Goal: Task Accomplishment & Management: Complete application form

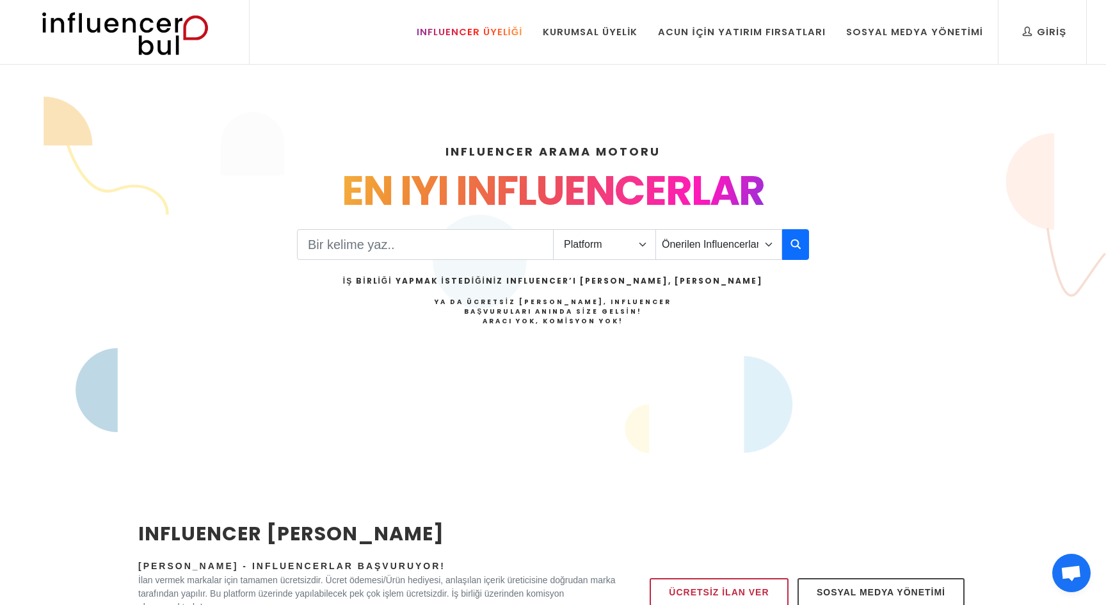
click at [517, 27] on div "Influencer Üyeliği" at bounding box center [470, 32] width 106 height 14
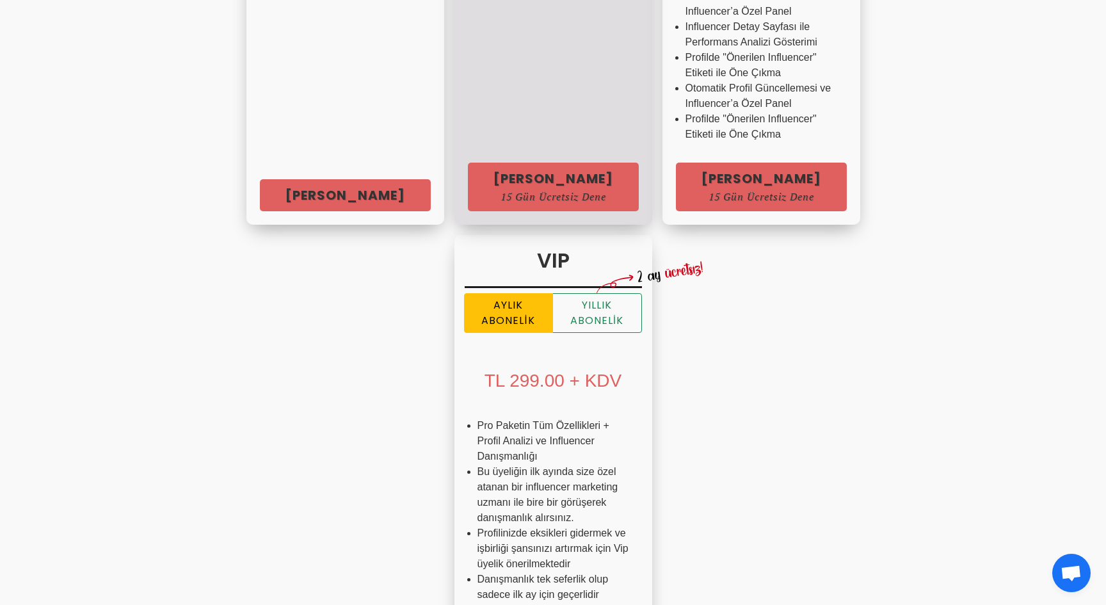
scroll to position [689, 0]
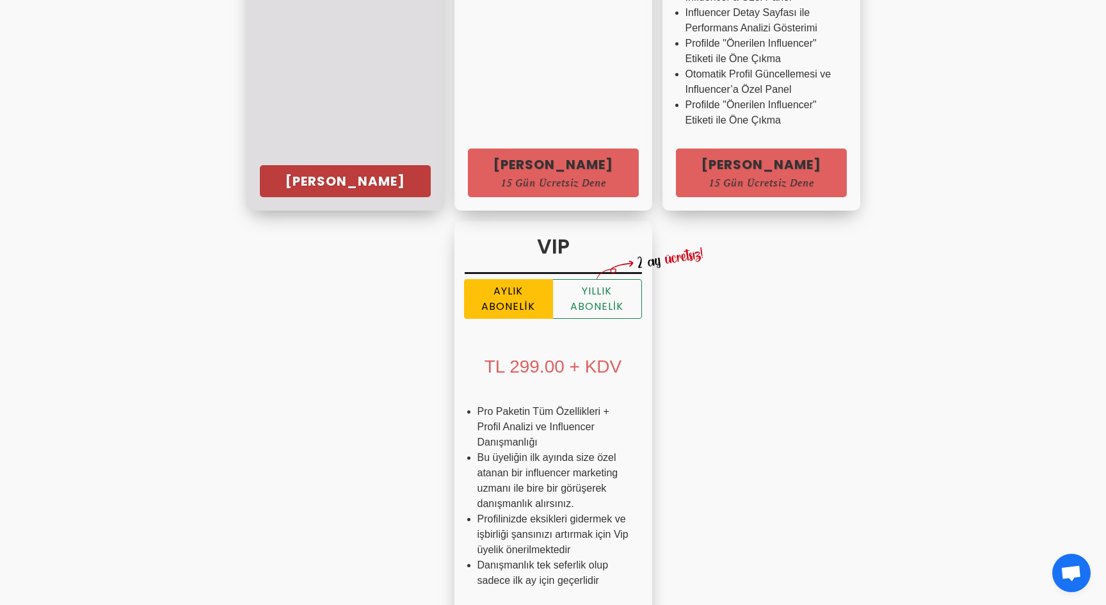
click at [290, 196] on link "Hemen Başla" at bounding box center [345, 181] width 171 height 32
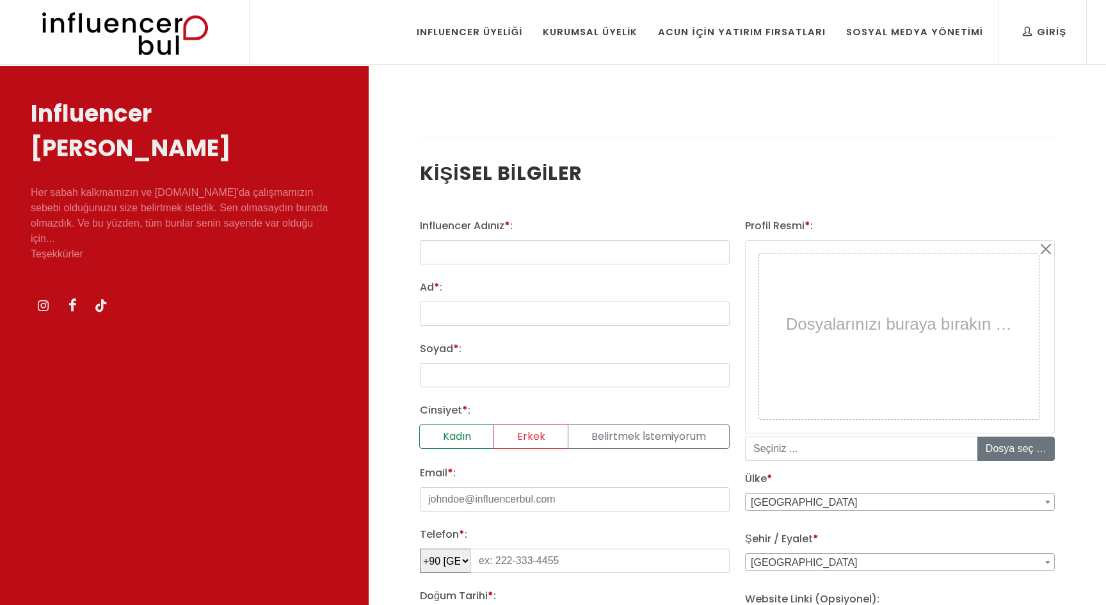
select select
click at [506, 246] on input "text" at bounding box center [575, 252] width 310 height 24
type input "kamilkoc"
click at [521, 318] on input "Ad * :" at bounding box center [575, 314] width 310 height 24
type input "[PERSON_NAME]"
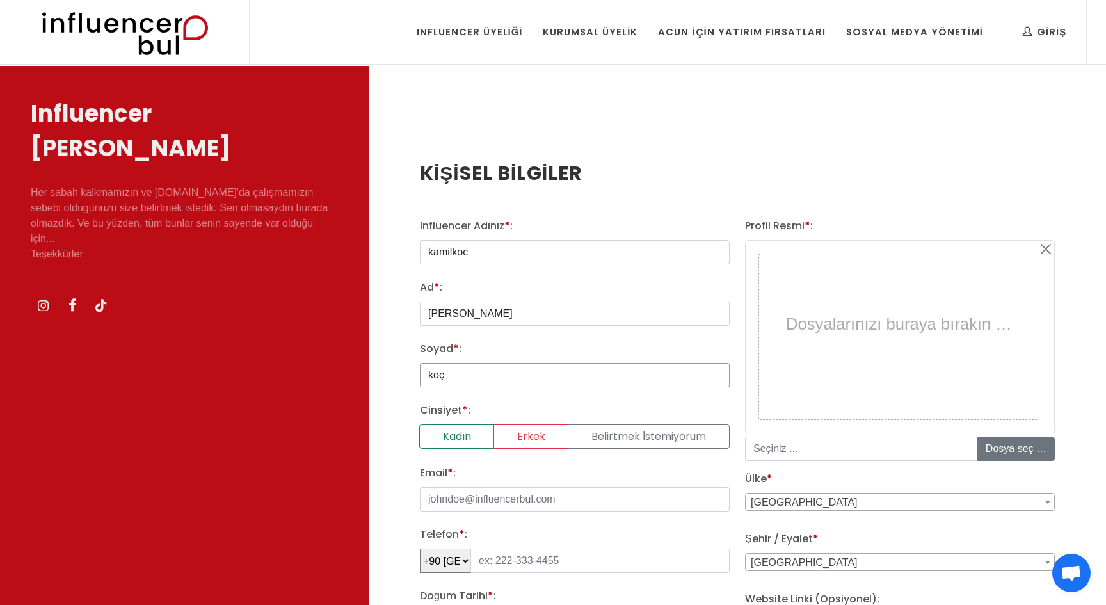
type input "koç"
click at [593, 429] on label "Belirtmek İstemiyorum" at bounding box center [649, 436] width 162 height 24
click at [428, 429] on input "Belirtmek İstemiyorum" at bounding box center [424, 428] width 8 height 8
radio input "true"
click at [533, 435] on label "Erkek" at bounding box center [531, 436] width 75 height 24
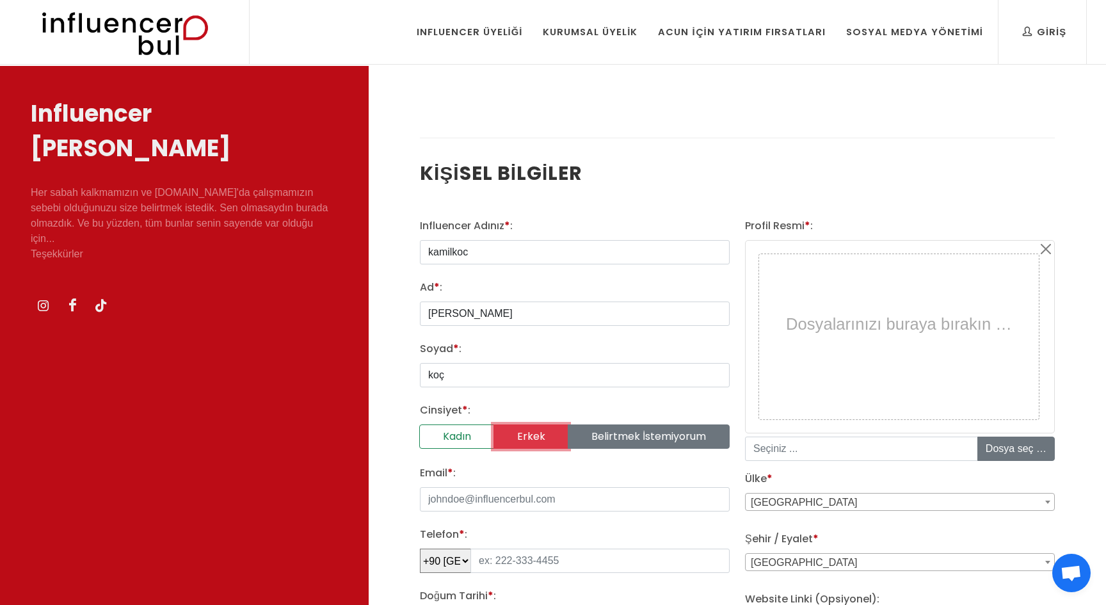
click at [428, 433] on input "Erkek" at bounding box center [424, 428] width 8 height 8
radio input "true"
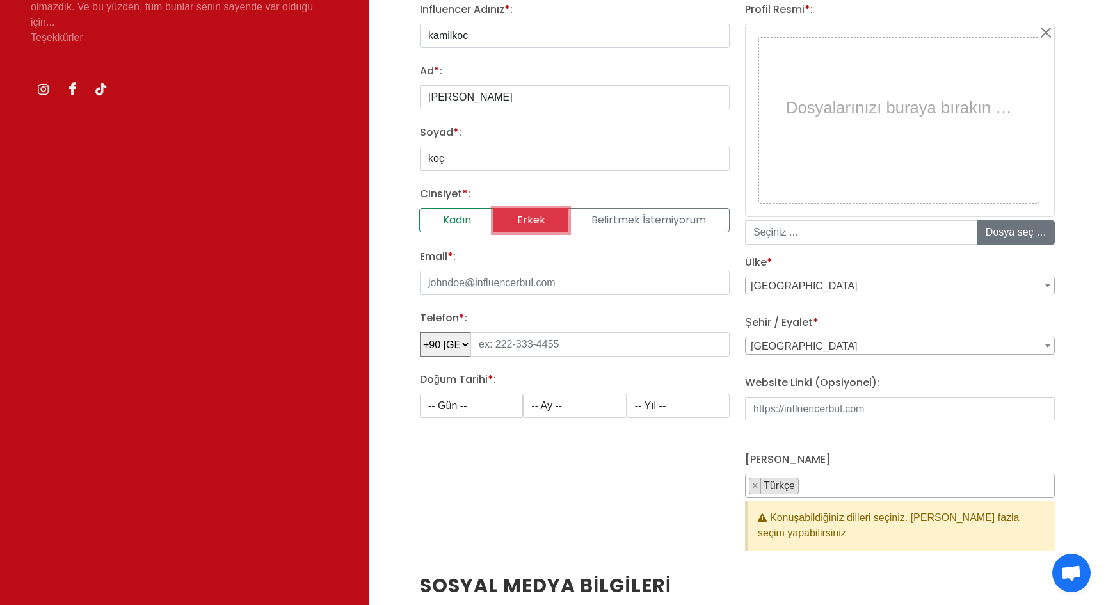
scroll to position [239, 0]
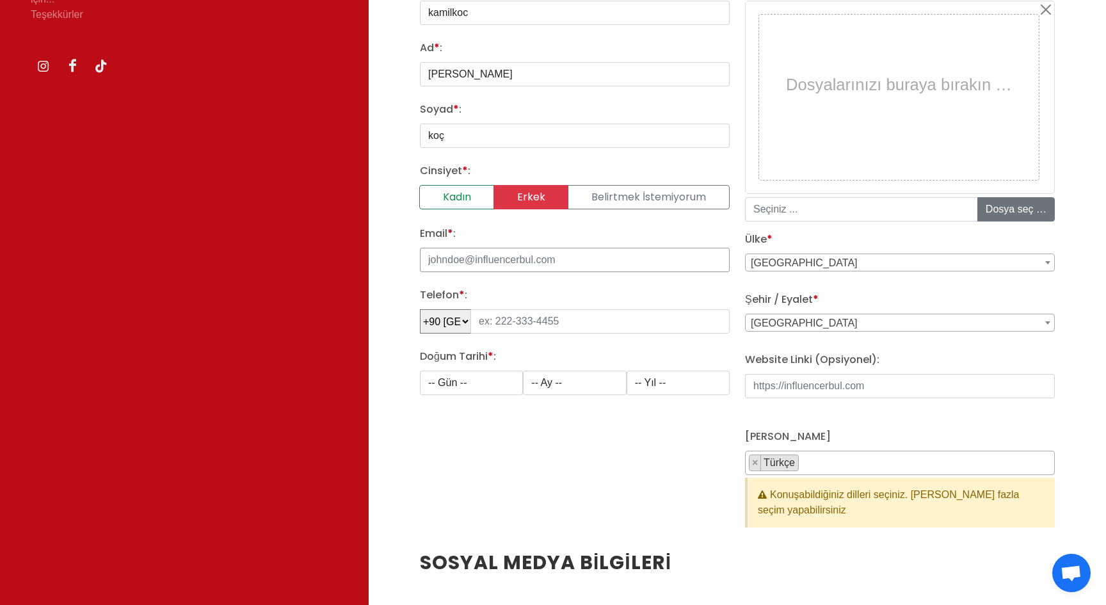
click at [563, 253] on input "Email * :" at bounding box center [575, 260] width 310 height 24
paste input "[EMAIL_ADDRESS][DOMAIN_NAME]"
type input "[EMAIL_ADDRESS][DOMAIN_NAME]"
click at [558, 321] on input "tel" at bounding box center [599, 321] width 259 height 24
type input "555 555 55 55"
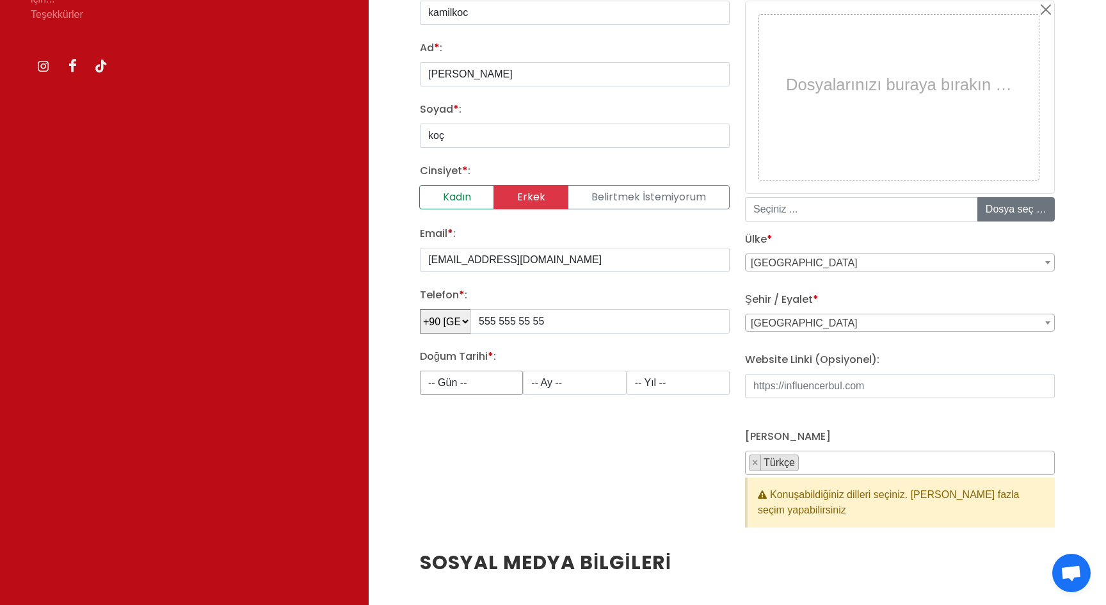
click at [492, 385] on select "-- Gün -- 1 2 3 4 5 6 7 8 9 10 11 12 13 14 15 16 17 18 19 20 21 22 23 24 25 26 …" at bounding box center [471, 383] width 103 height 24
select select "3"
click at [570, 376] on select "-- Ay -- 1 2 3 4 5 6 7 8 9 10 11 12" at bounding box center [574, 383] width 103 height 24
select select "5"
click at [680, 389] on select "-- Yıl -- 2008 2007 2006 2005 2004 2003 2002 2001 2000 1999 1998 1997 1996 1995…" at bounding box center [678, 383] width 103 height 24
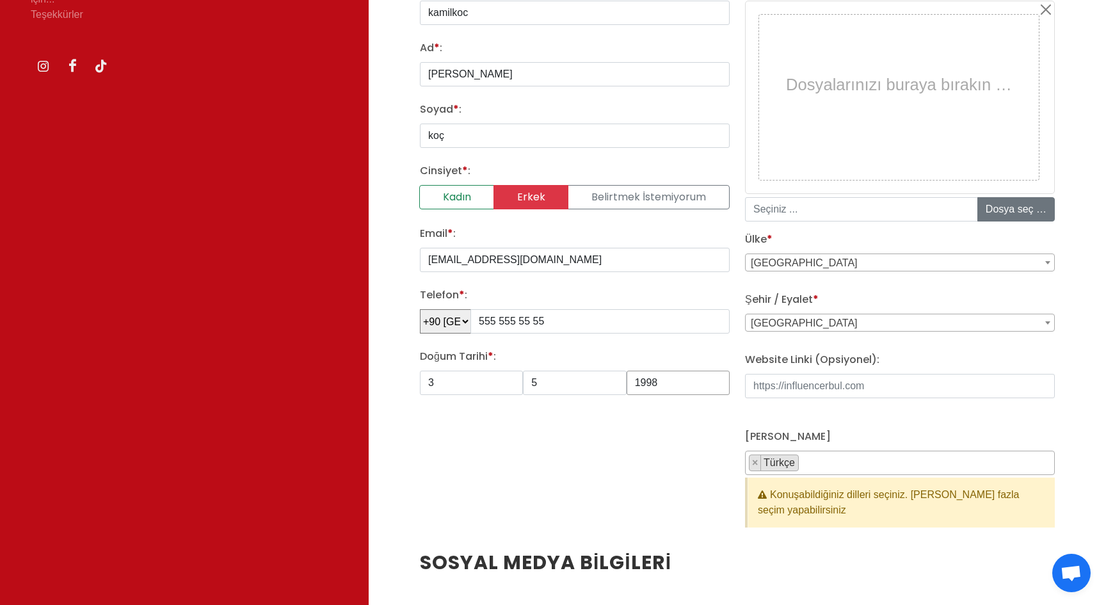
click at [676, 385] on select "-- Yıl -- 2008 2007 2006 2005 2004 2003 2002 2001 2000 1999 1998 1997 1996 1995…" at bounding box center [678, 383] width 103 height 24
select select "1999"
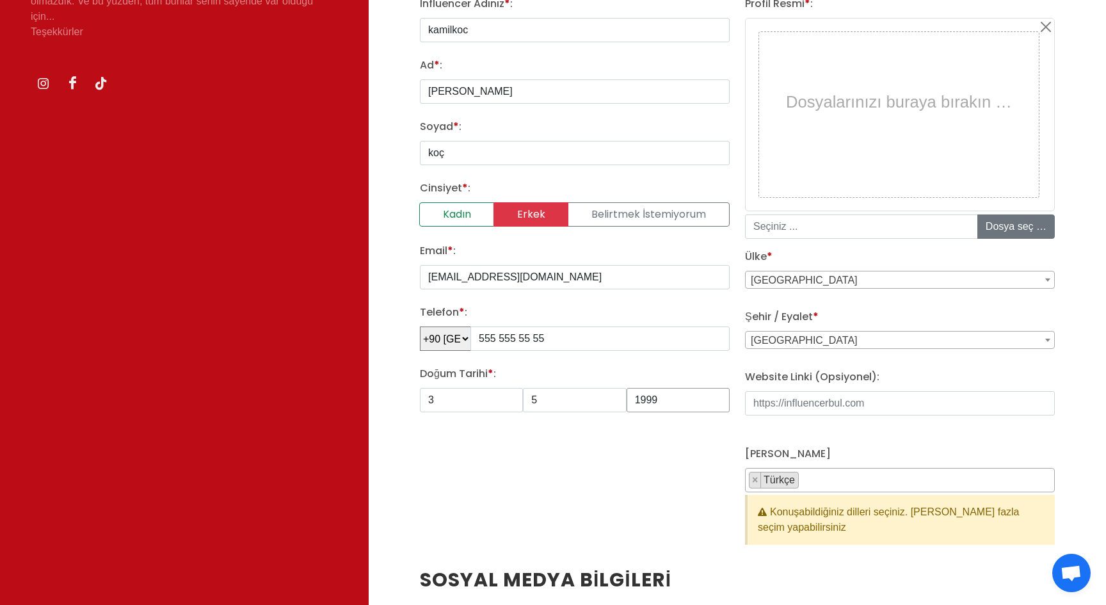
scroll to position [239, 0]
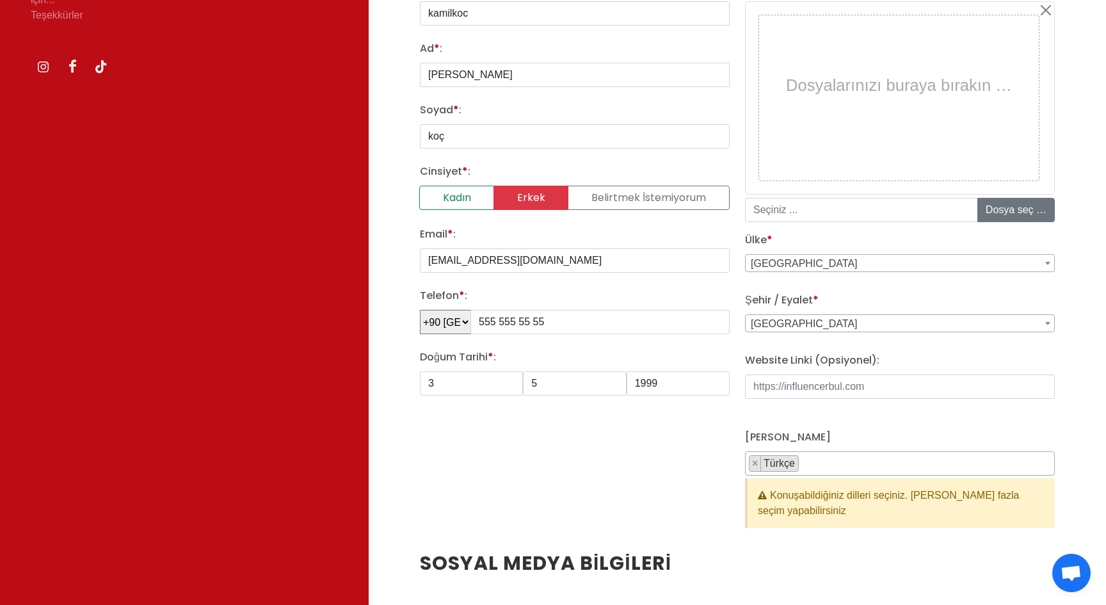
click at [891, 321] on span "[GEOGRAPHIC_DATA]" at bounding box center [900, 324] width 309 height 18
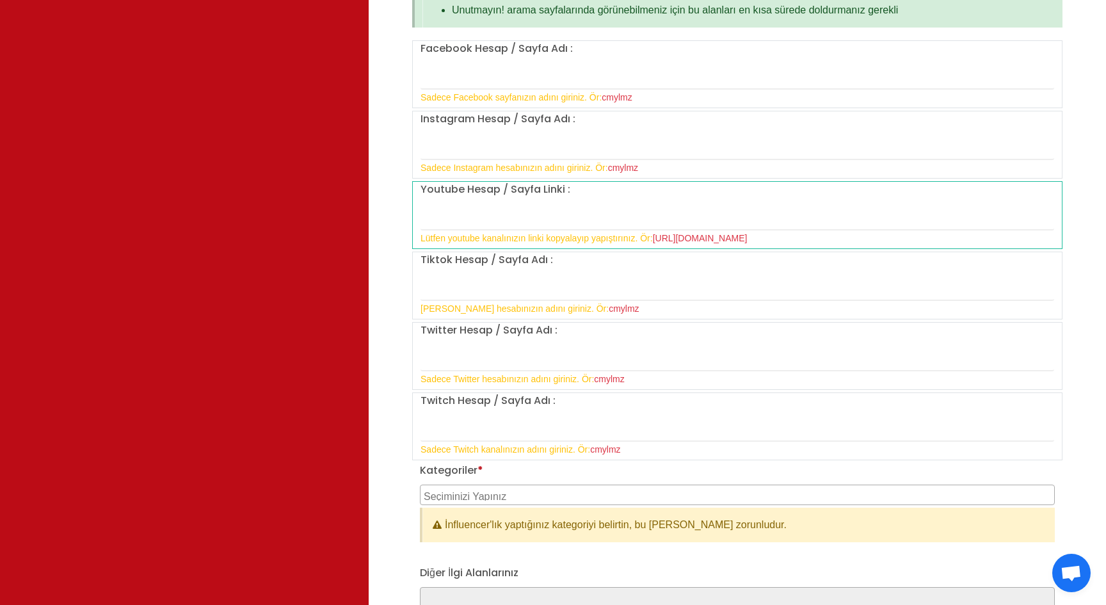
scroll to position [1015, 0]
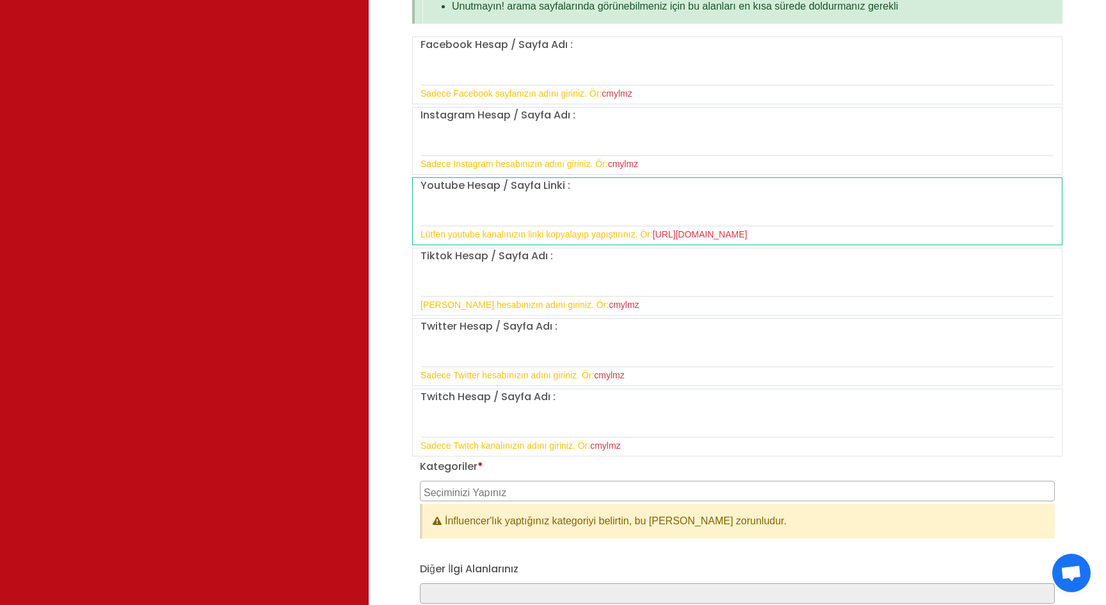
click at [717, 491] on textarea "Search" at bounding box center [739, 491] width 631 height 12
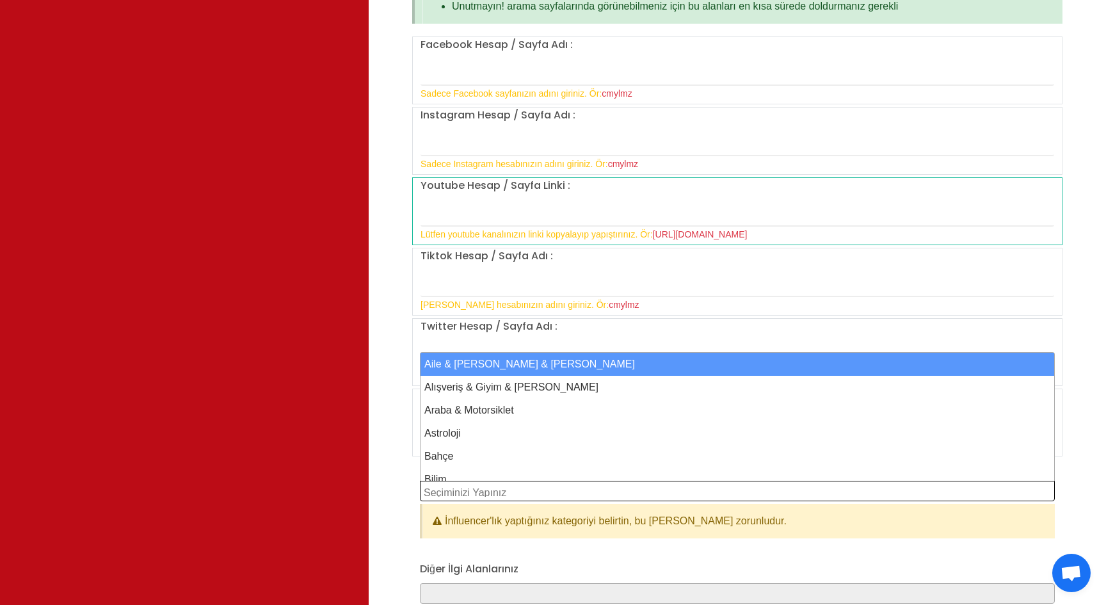
select select "1"
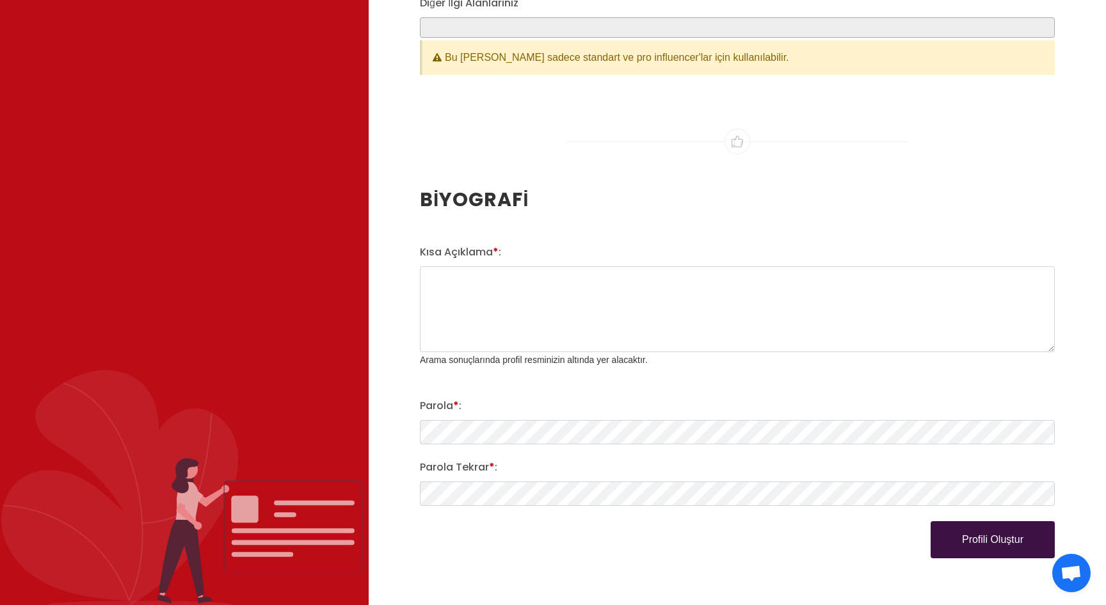
scroll to position [1655, 0]
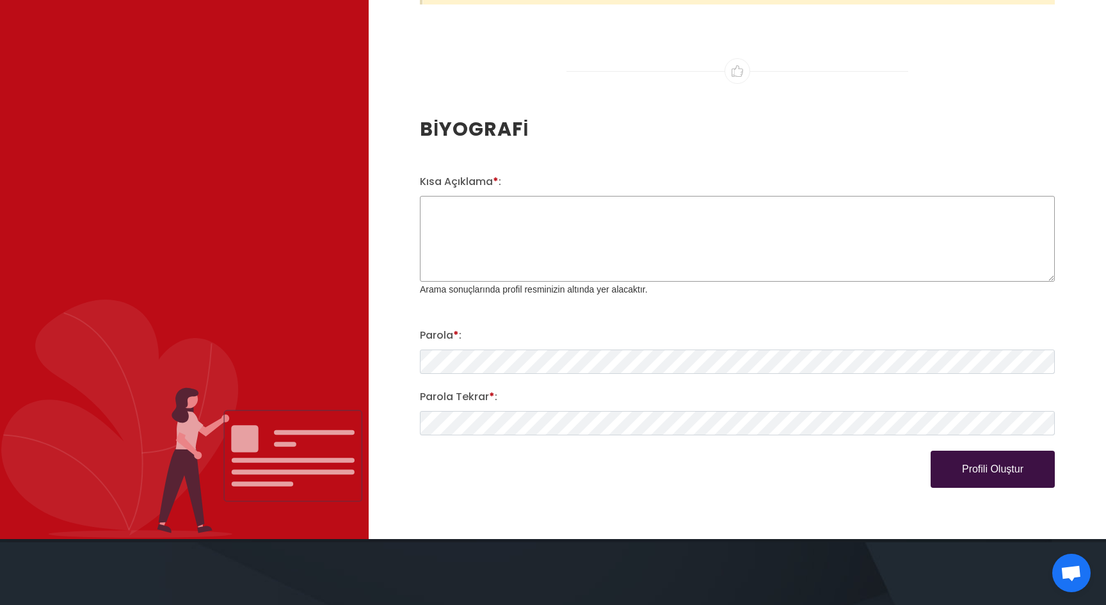
click at [681, 243] on textarea "[PERSON_NAME] * :" at bounding box center [737, 239] width 635 height 86
type textarea "kisaaciklama"
click at [682, 374] on div "Kısa Açıklama * : kisaaciklama Arama sonuçlarında profil resminizin altında yer…" at bounding box center [737, 331] width 650 height 314
click at [974, 474] on button "Profili Oluştur" at bounding box center [993, 469] width 124 height 37
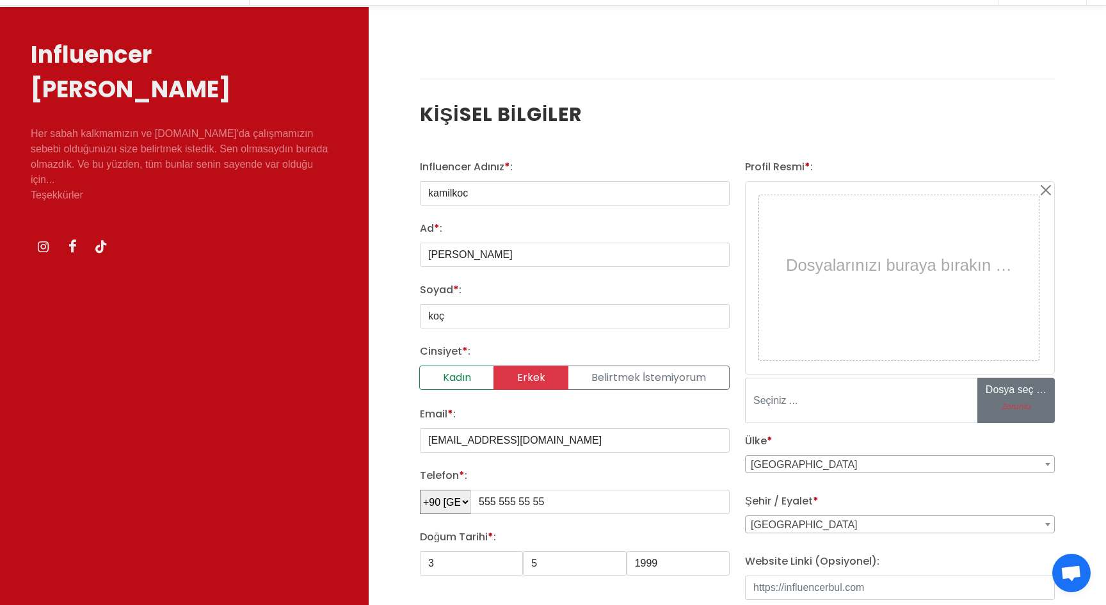
scroll to position [65, 0]
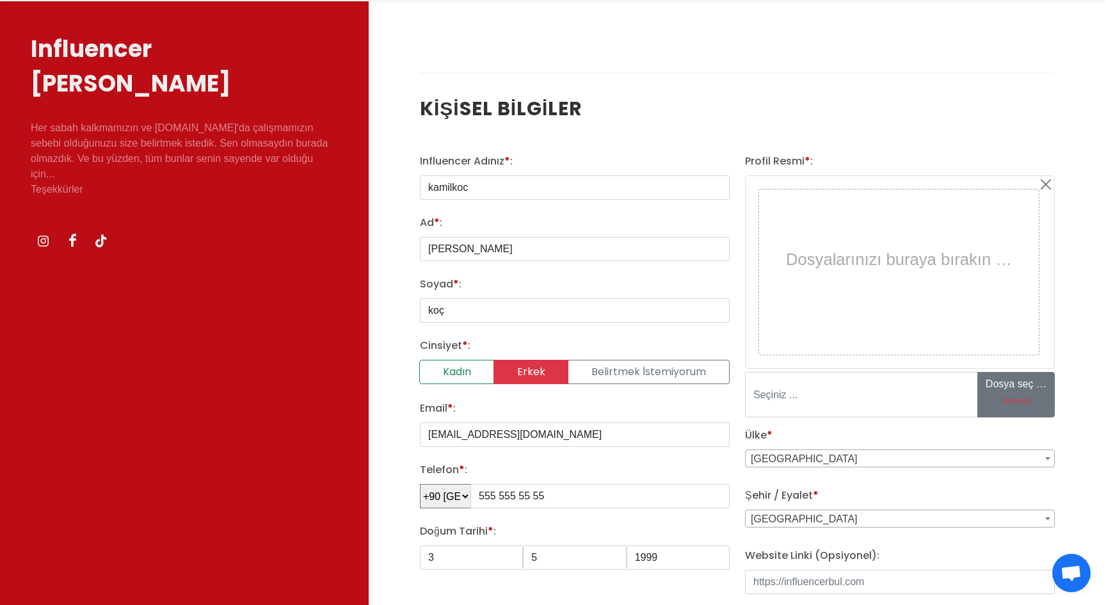
click at [937, 252] on div "Dosyalarınızı buraya bırakın …" at bounding box center [898, 259] width 273 height 133
click at [900, 263] on div "Dosyalarınızı buraya bırakın …" at bounding box center [898, 259] width 273 height 133
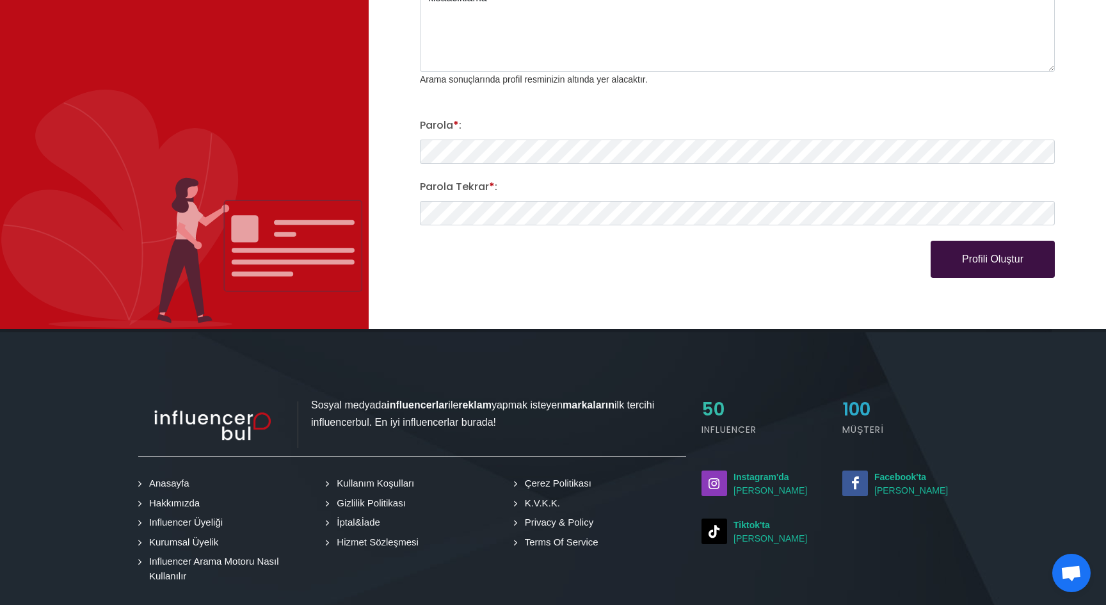
scroll to position [2009, 0]
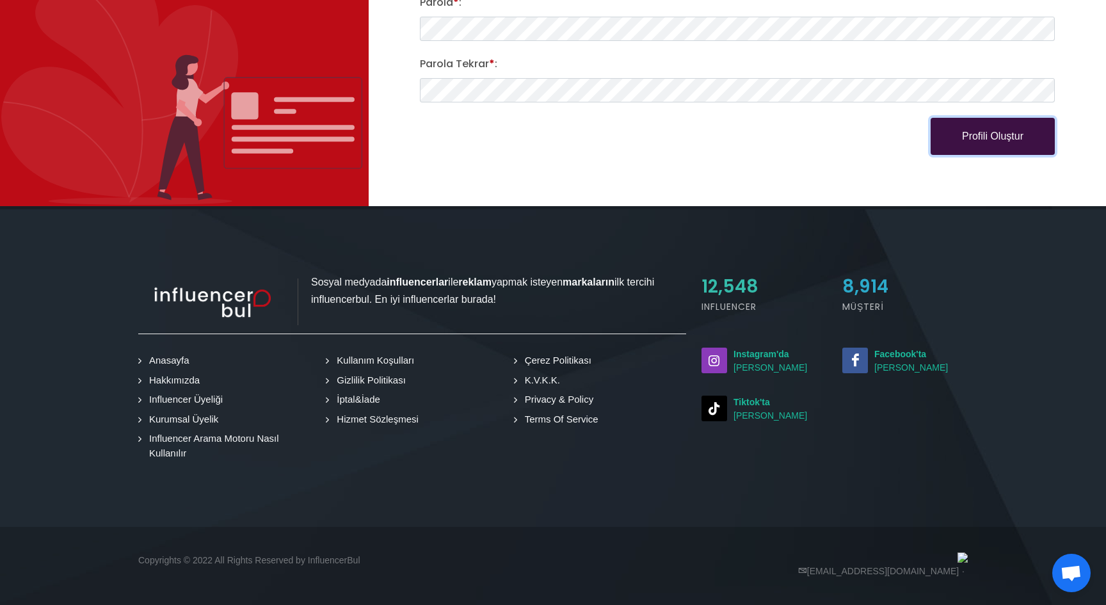
click at [984, 139] on button "Profili Oluştur" at bounding box center [993, 136] width 124 height 37
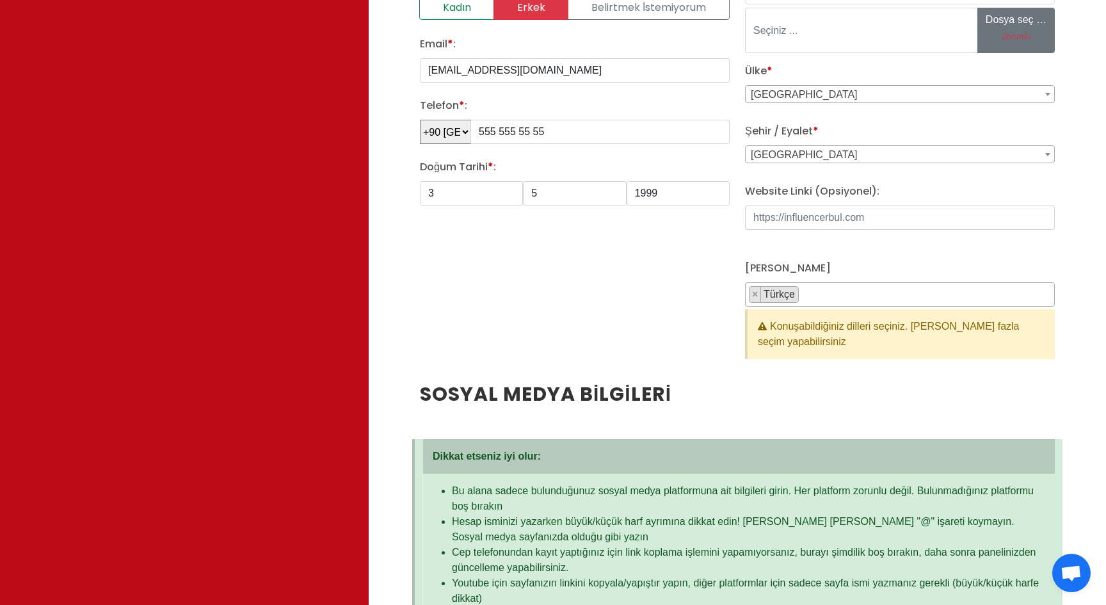
scroll to position [0, 0]
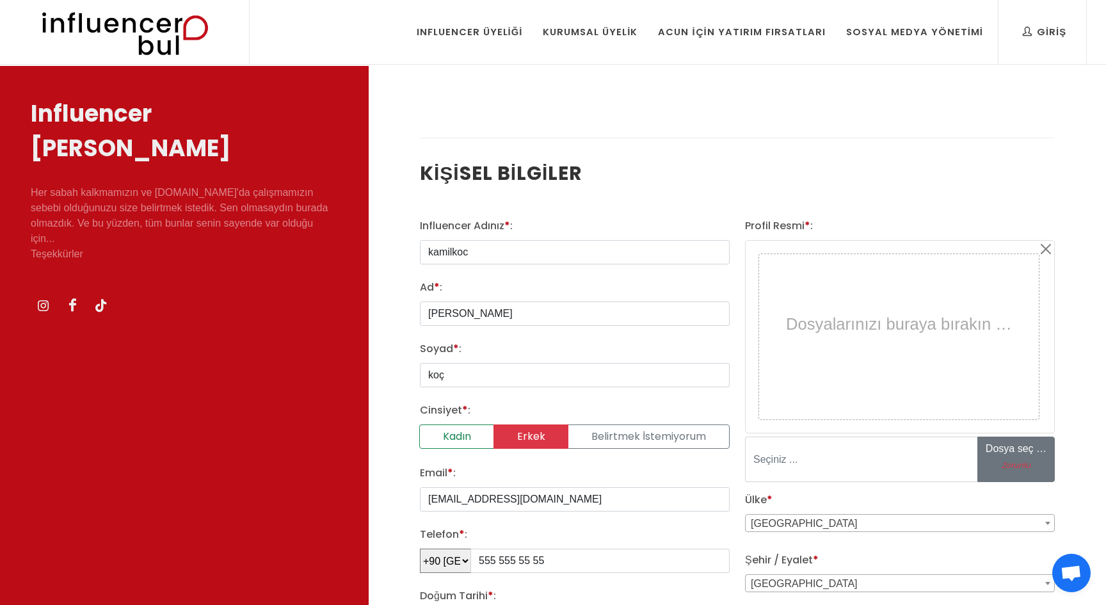
click at [849, 338] on div "Dosyalarınızı buraya bırakın …" at bounding box center [898, 323] width 273 height 133
click at [1018, 452] on input "Zorunlu" at bounding box center [1075, 459] width 194 height 44
type input "C:\fakepath\Osman_Pazarlama_afiş.jpg"
type input "Osman_Pazarlama_afiş.jpg"
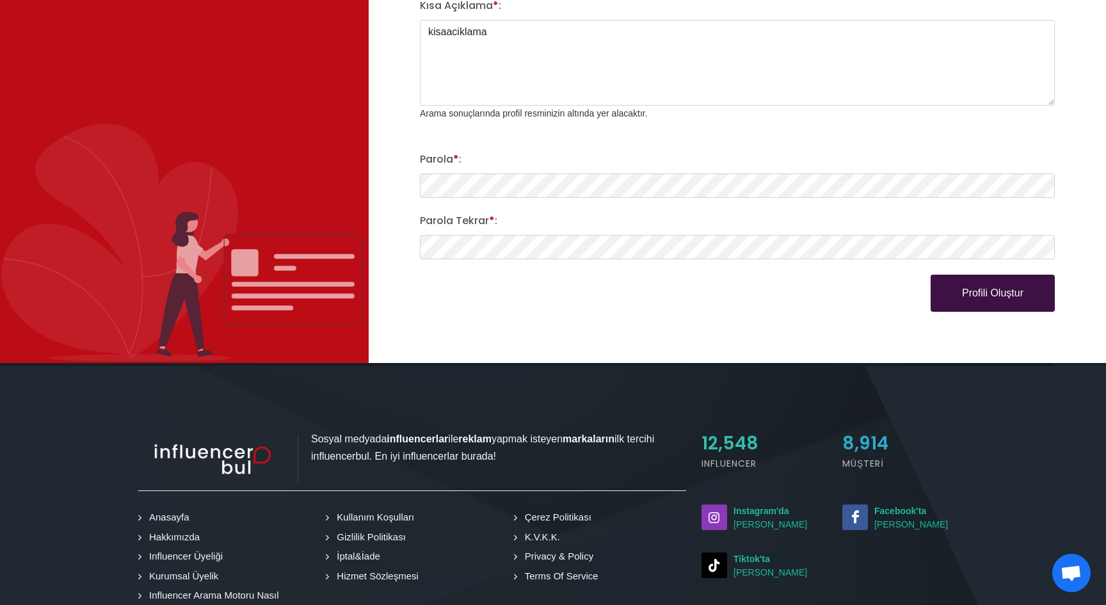
scroll to position [2015, 0]
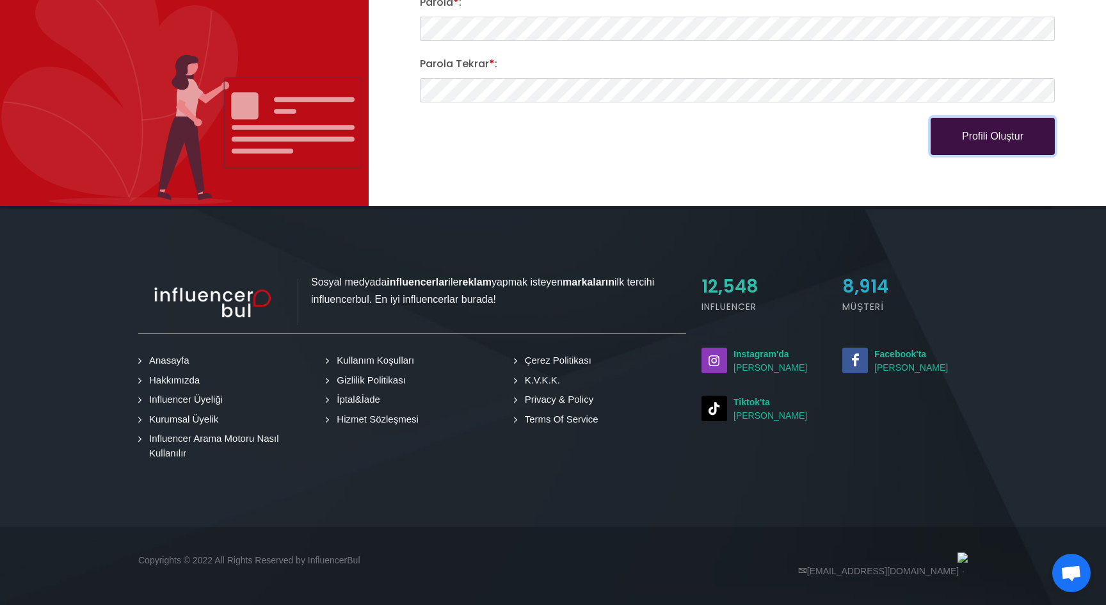
click at [990, 138] on button "Profili Oluştur" at bounding box center [993, 136] width 124 height 37
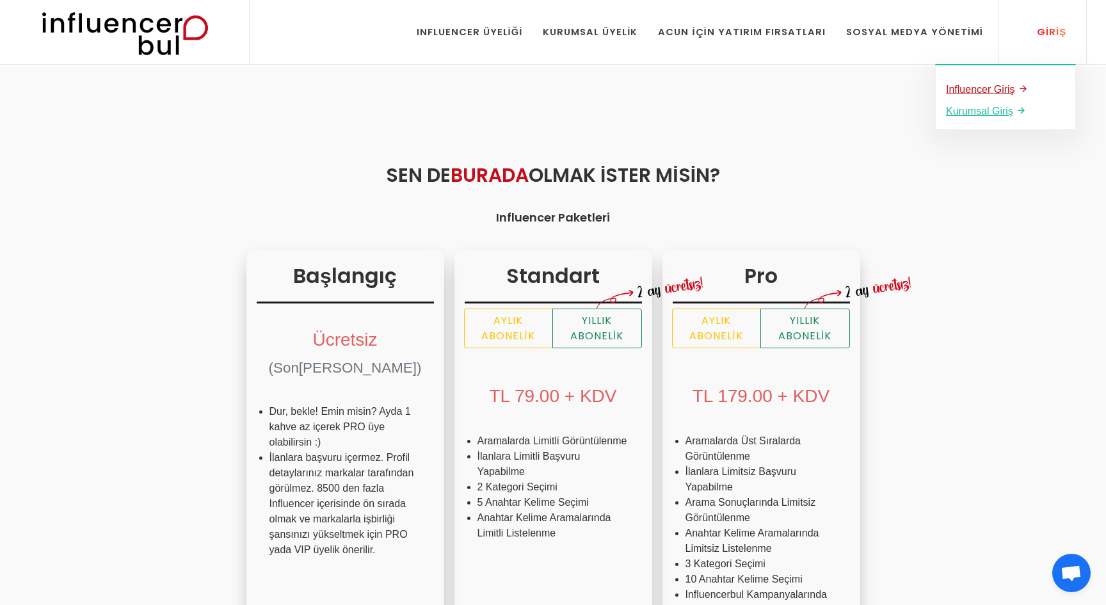
click at [999, 86] on u "Influencer Giriş" at bounding box center [980, 89] width 69 height 11
